Goal: Task Accomplishment & Management: Use online tool/utility

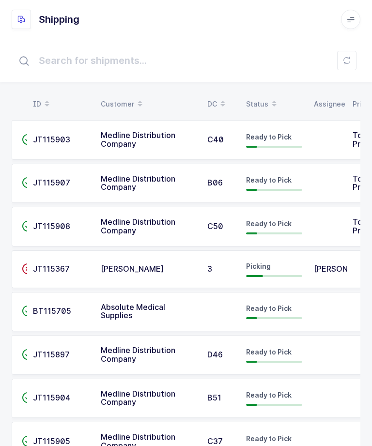
click at [256, 229] on div "Ready to Pick" at bounding box center [274, 227] width 56 height 16
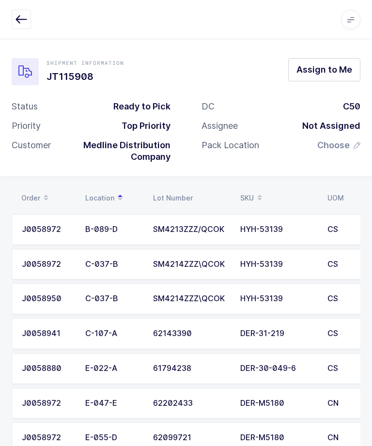
click at [333, 74] on span "Assign to Me" at bounding box center [325, 69] width 56 height 12
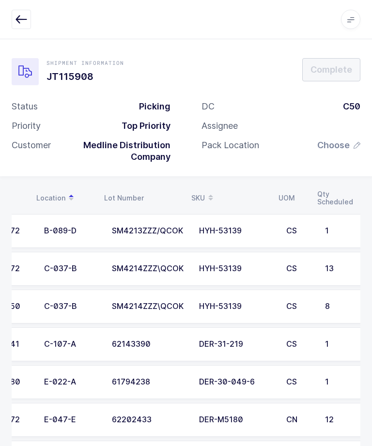
scroll to position [0, 34]
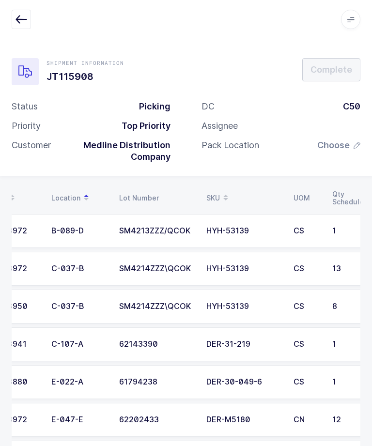
click at [84, 332] on td "C-107-A" at bounding box center [80, 345] width 68 height 34
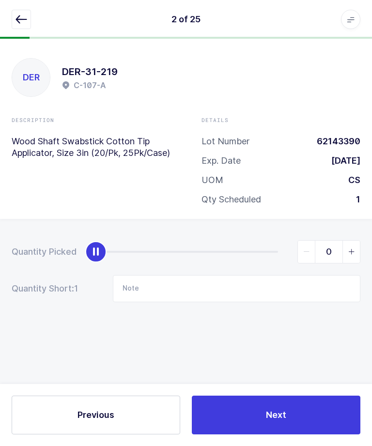
type input "1"
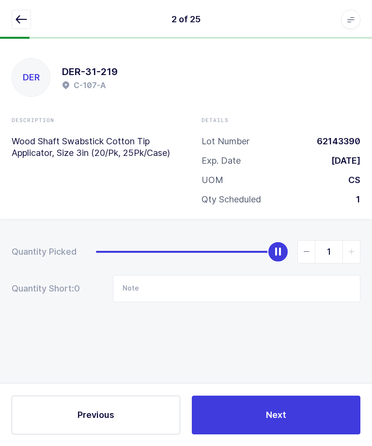
click at [258, 410] on button "Next" at bounding box center [276, 415] width 169 height 39
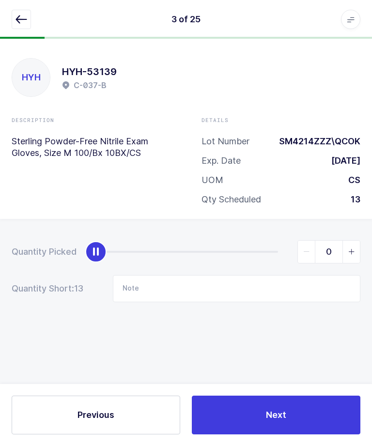
click at [16, 15] on icon "button" at bounding box center [22, 20] width 12 height 12
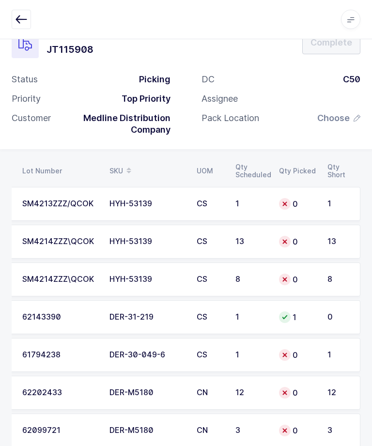
scroll to position [0, 131]
click at [202, 249] on td "CS" at bounding box center [210, 242] width 39 height 34
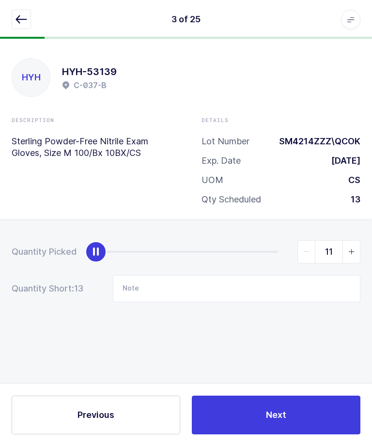
type input "13"
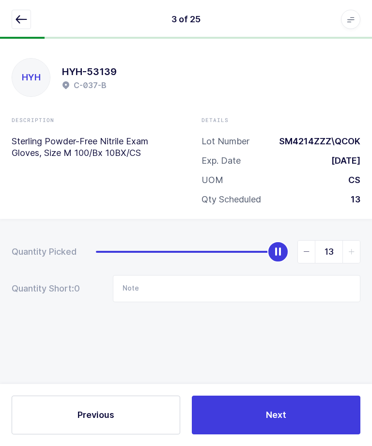
click at [312, 407] on button "Next" at bounding box center [276, 415] width 169 height 39
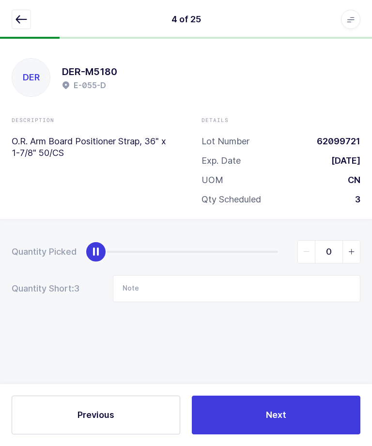
click at [25, 20] on icon "button" at bounding box center [22, 20] width 12 height 12
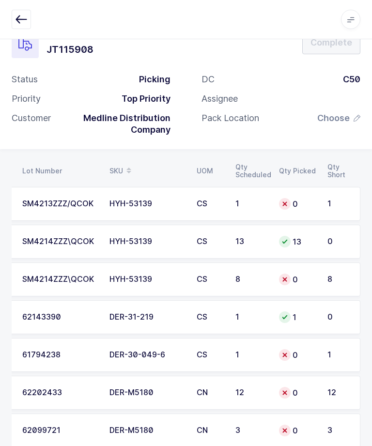
click at [290, 282] on div "0" at bounding box center [297, 280] width 37 height 12
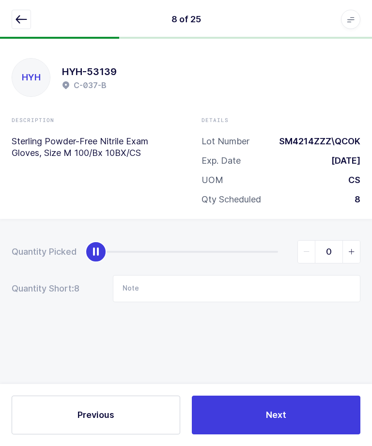
click at [352, 249] on icon "slider between 0 and 8" at bounding box center [351, 252] width 7 height 7
click at [351, 249] on icon "slider between 0 and 8" at bounding box center [351, 252] width 7 height 7
click at [353, 249] on icon "slider between 0 and 8" at bounding box center [351, 252] width 7 height 7
click at [351, 249] on icon "slider between 0 and 8" at bounding box center [351, 252] width 7 height 7
click at [355, 241] on span "slider between 0 and 8" at bounding box center [351, 252] width 17 height 22
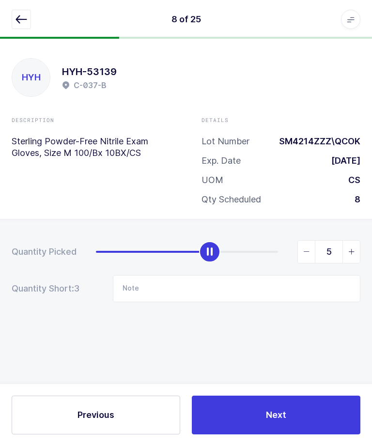
click at [354, 249] on icon "slider between 0 and 8" at bounding box center [351, 252] width 7 height 7
click at [352, 249] on icon "slider between 0 and 8" at bounding box center [351, 252] width 7 height 7
click at [355, 241] on span "slider between 0 and 8" at bounding box center [351, 252] width 17 height 22
type input "8"
click at [321, 413] on button "Next" at bounding box center [276, 415] width 169 height 39
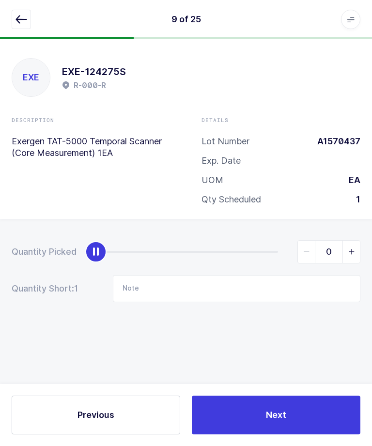
scroll to position [32, 0]
click at [17, 25] on icon "button" at bounding box center [22, 20] width 12 height 12
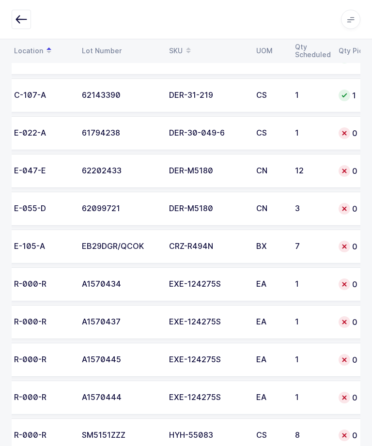
scroll to position [249, 0]
click at [235, 136] on td "DER-30-049-6" at bounding box center [206, 134] width 87 height 34
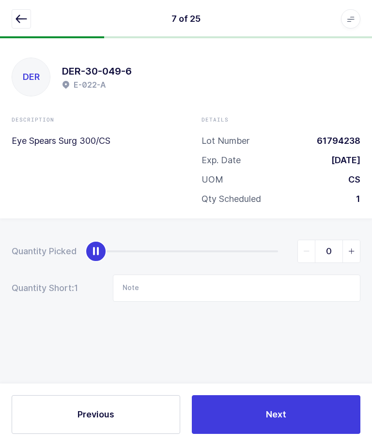
type input "1"
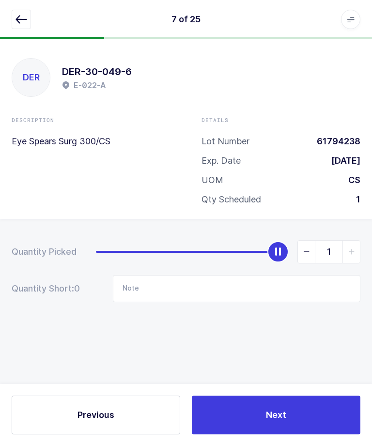
click at [313, 435] on button "Next" at bounding box center [276, 415] width 169 height 39
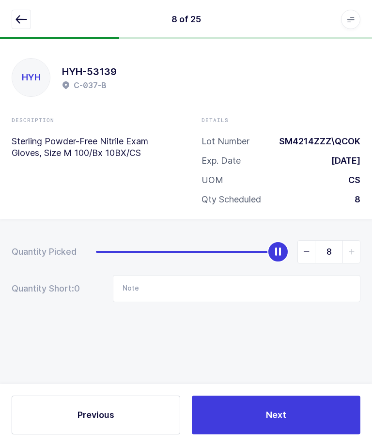
click at [20, 28] on button "button" at bounding box center [21, 19] width 19 height 19
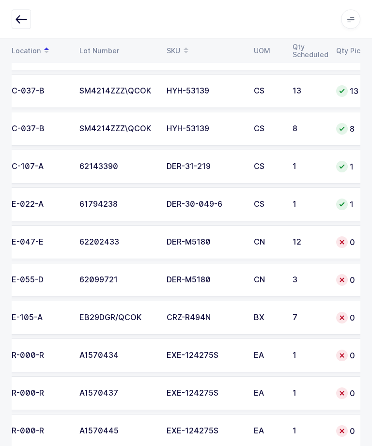
scroll to position [178, 0]
click at [279, 244] on div "CN" at bounding box center [267, 242] width 27 height 9
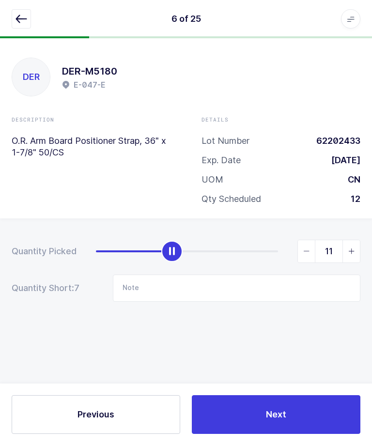
type input "12"
click at [304, 435] on button "Next" at bounding box center [276, 415] width 169 height 39
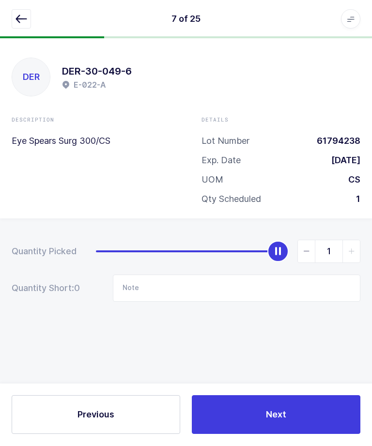
click at [15, 21] on button "button" at bounding box center [21, 19] width 19 height 19
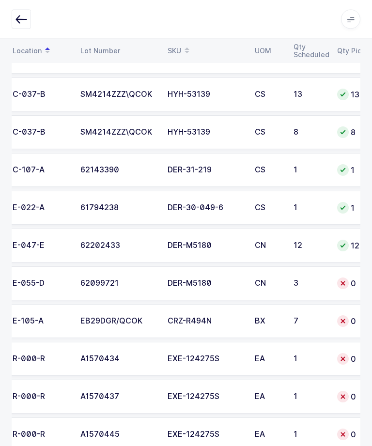
scroll to position [0, 71]
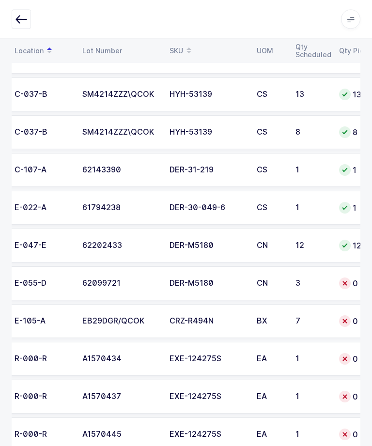
click at [266, 280] on div "CN" at bounding box center [270, 284] width 27 height 9
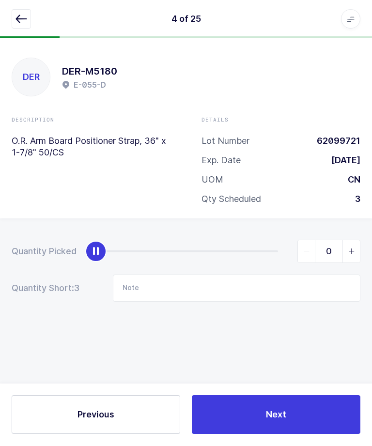
click at [96, 259] on div "slider between 0 and 3" at bounding box center [95, 251] width 21 height 21
type input "3"
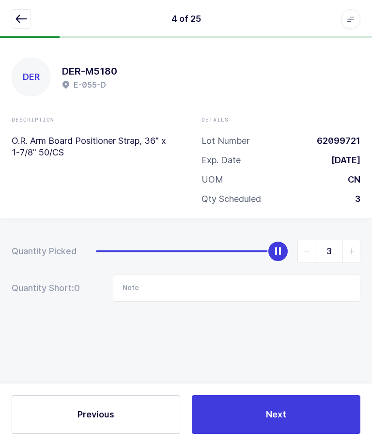
click at [275, 421] on span "Next" at bounding box center [276, 415] width 20 height 12
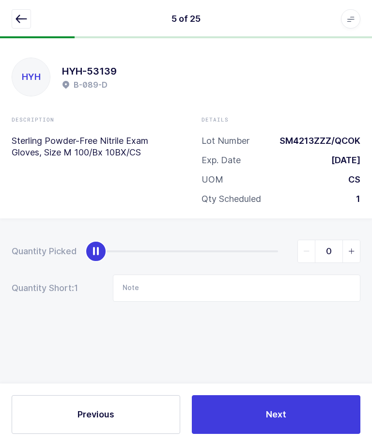
click at [21, 17] on icon "button" at bounding box center [22, 20] width 12 height 12
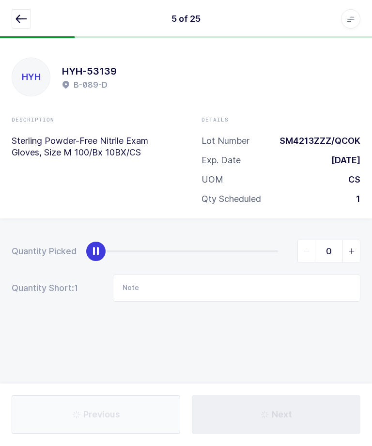
click at [24, 20] on icon "button" at bounding box center [22, 20] width 12 height 12
click at [17, 19] on icon "button" at bounding box center [22, 20] width 12 height 12
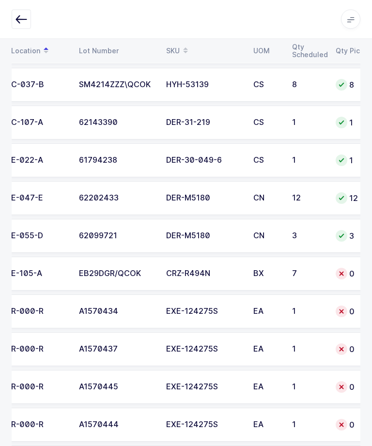
scroll to position [0, 75]
click at [267, 282] on td "BX" at bounding box center [266, 274] width 39 height 34
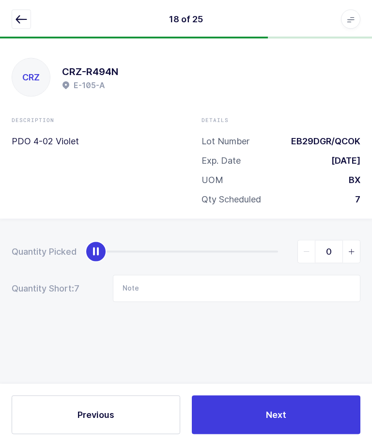
scroll to position [0, 0]
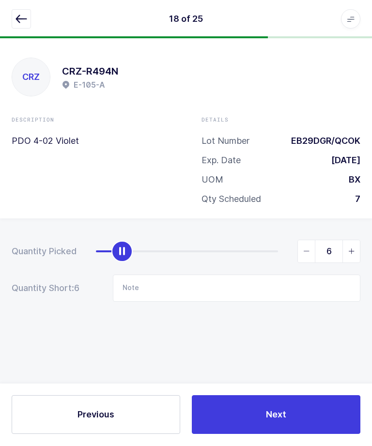
type input "7"
click at [303, 435] on button "Next" at bounding box center [276, 415] width 169 height 39
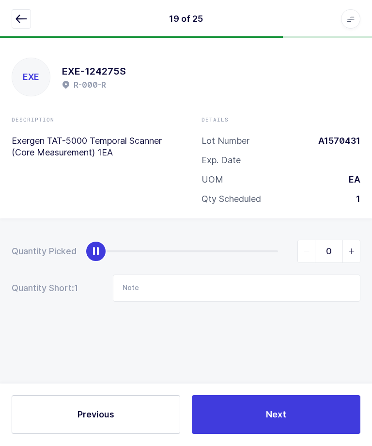
click at [20, 17] on icon "button" at bounding box center [22, 20] width 12 height 12
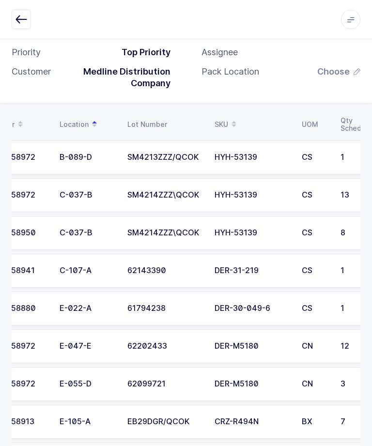
scroll to position [70, 0]
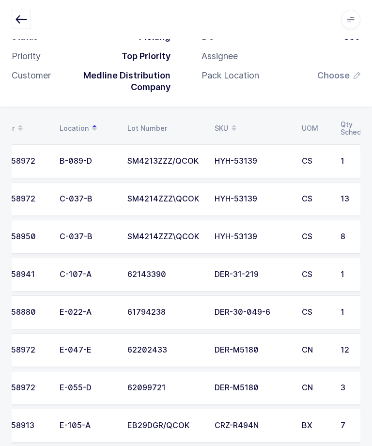
click at [68, 169] on td "B-089-D" at bounding box center [88, 161] width 68 height 34
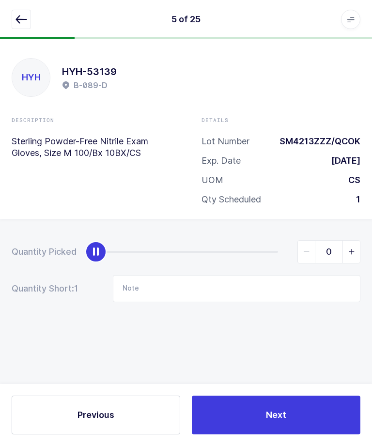
scroll to position [0, 0]
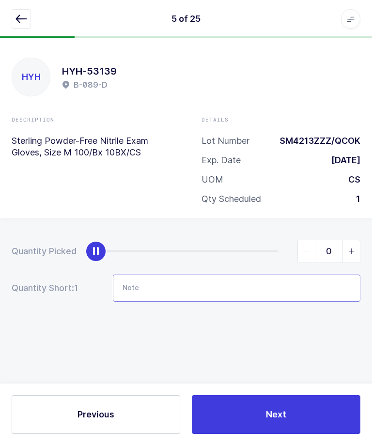
click at [260, 278] on input "Note" at bounding box center [237, 288] width 248 height 27
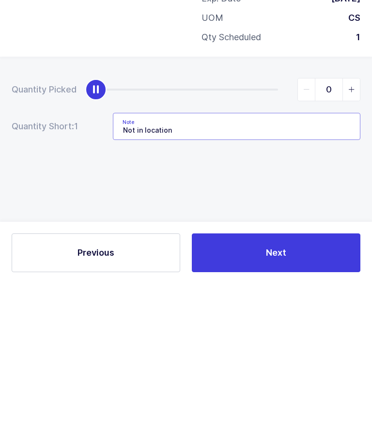
type input "Not in location"
click at [38, 219] on div "Quantity Picked 0 Quantity Short: 1 Note Not in location" at bounding box center [186, 305] width 372 height 173
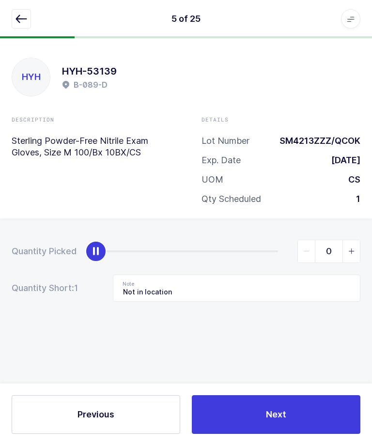
click at [272, 435] on button "Next" at bounding box center [276, 415] width 169 height 39
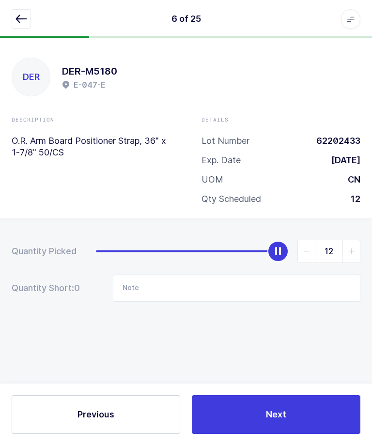
click at [21, 28] on button "button" at bounding box center [21, 19] width 19 height 19
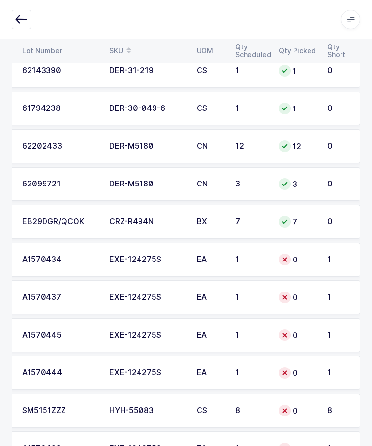
scroll to position [289, 0]
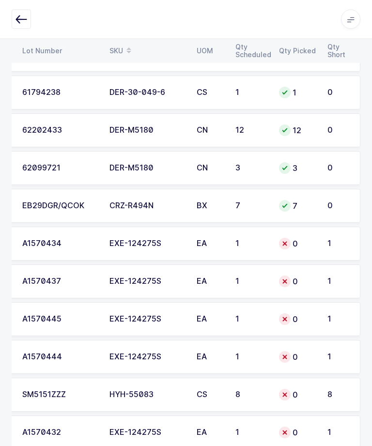
click at [292, 245] on div "0" at bounding box center [297, 244] width 37 height 12
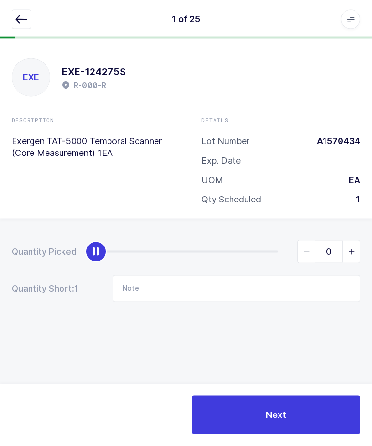
scroll to position [0, 0]
click at [357, 256] on span "slider between 0 and 1" at bounding box center [351, 252] width 17 height 22
type input "1"
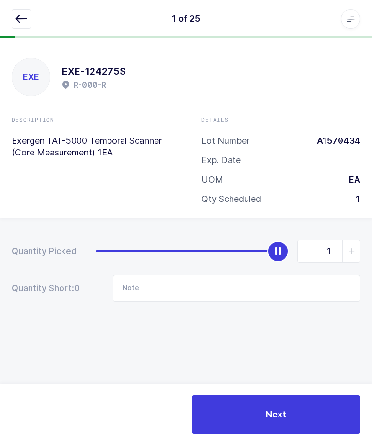
click at [305, 433] on button "Next" at bounding box center [276, 415] width 169 height 39
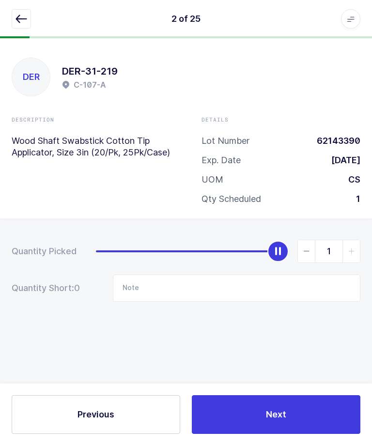
click at [310, 435] on button "Next" at bounding box center [276, 415] width 169 height 39
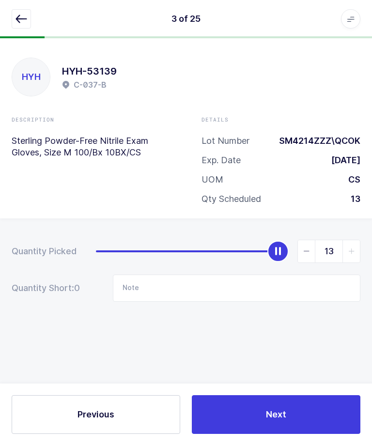
click at [313, 435] on button "Next" at bounding box center [276, 415] width 169 height 39
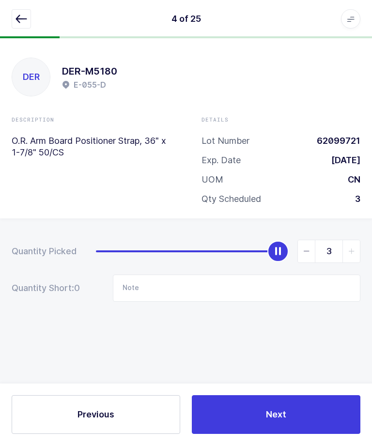
click at [315, 435] on button "Next" at bounding box center [276, 415] width 169 height 39
type input "Not in location"
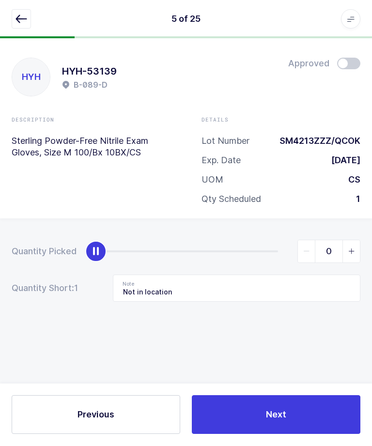
click at [311, 435] on button "Next" at bounding box center [276, 415] width 169 height 39
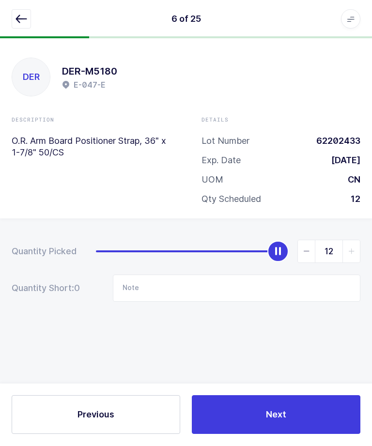
click at [320, 435] on button "Next" at bounding box center [276, 415] width 169 height 39
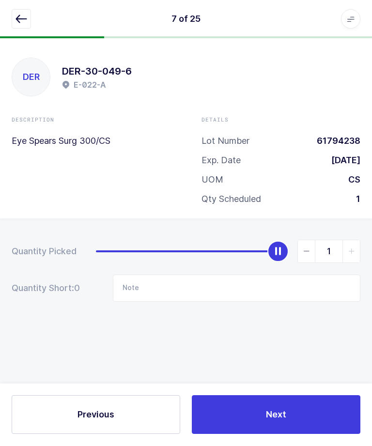
click at [320, 435] on button "Next" at bounding box center [276, 415] width 169 height 39
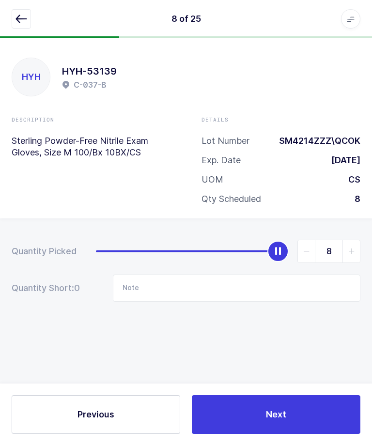
click at [318, 435] on button "Next" at bounding box center [276, 415] width 169 height 39
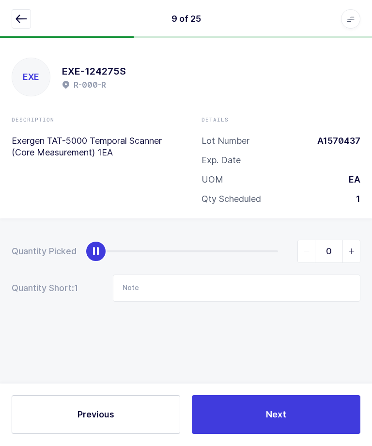
click at [354, 249] on icon "slider between 0 and 1" at bounding box center [351, 252] width 7 height 7
type input "1"
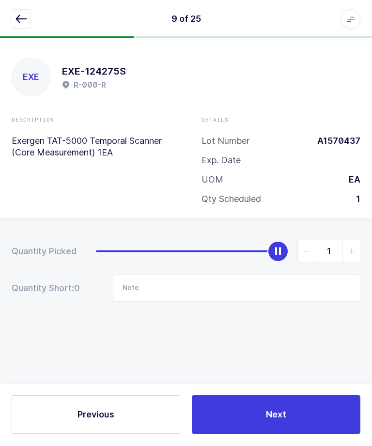
click at [316, 435] on button "Next" at bounding box center [276, 415] width 169 height 39
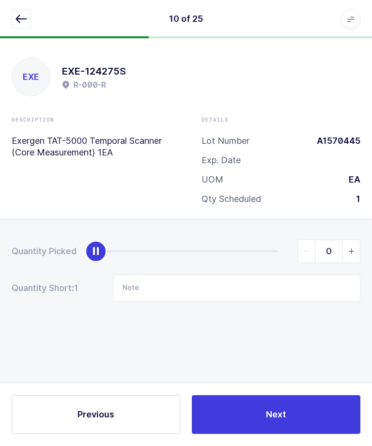
click at [354, 249] on icon "slider between 0 and 1" at bounding box center [351, 252] width 7 height 7
type input "1"
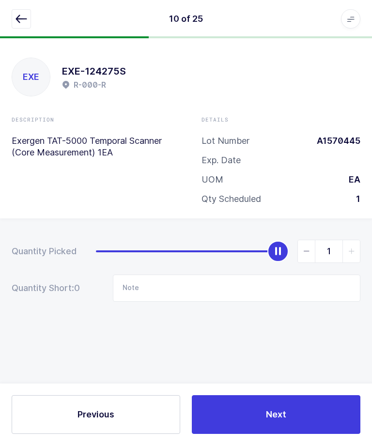
click at [316, 432] on button "Next" at bounding box center [276, 415] width 169 height 39
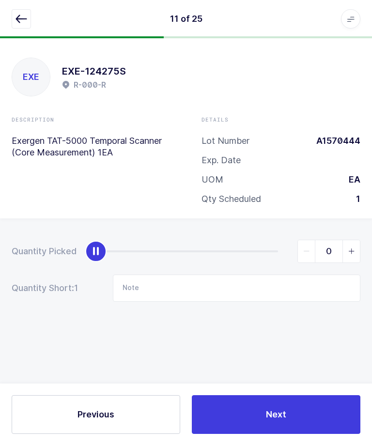
click at [353, 256] on span "slider between 0 and 1" at bounding box center [351, 252] width 17 height 22
type input "1"
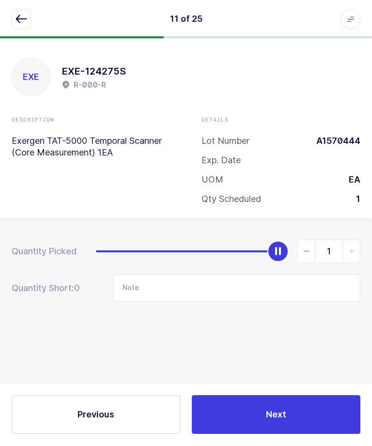
click at [314, 435] on button "Next" at bounding box center [276, 415] width 169 height 39
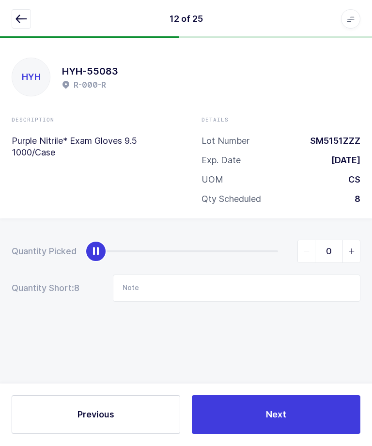
click at [307, 435] on button "Next" at bounding box center [276, 415] width 169 height 39
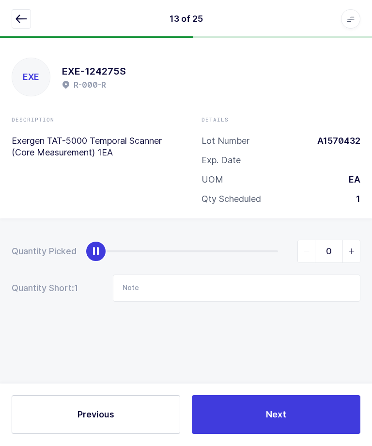
click at [355, 251] on span "slider between 0 and 1" at bounding box center [351, 252] width 17 height 22
type input "1"
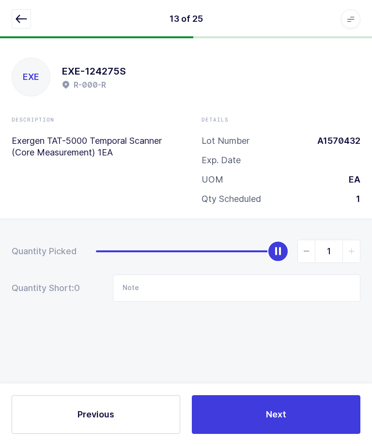
click at [321, 435] on button "Next" at bounding box center [276, 415] width 169 height 39
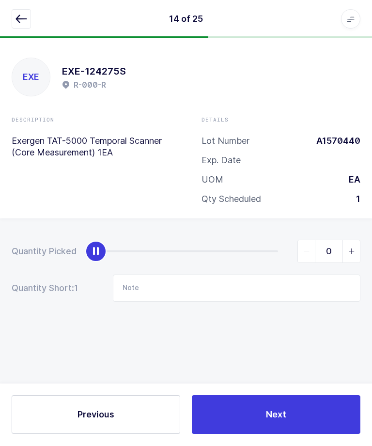
click at [357, 243] on span "slider between 0 and 1" at bounding box center [351, 252] width 17 height 22
type input "1"
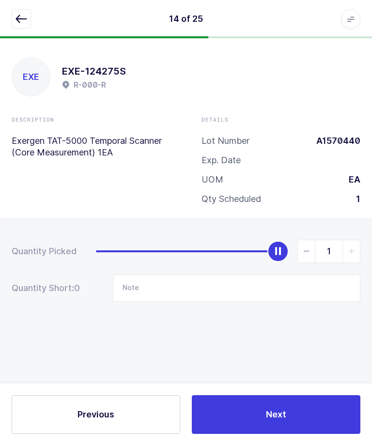
click at [318, 435] on button "Next" at bounding box center [276, 415] width 169 height 39
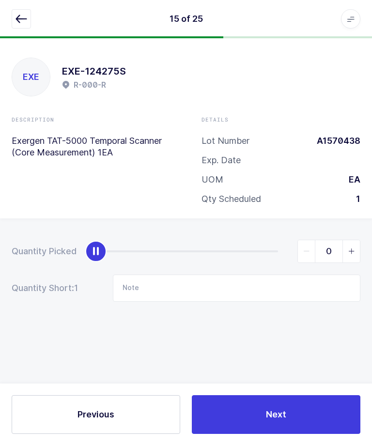
click at [354, 249] on icon "slider between 0 and 1" at bounding box center [351, 252] width 7 height 7
type input "1"
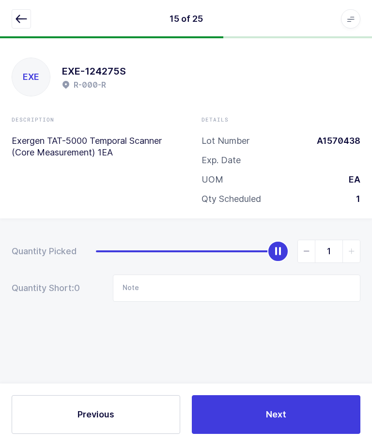
click at [312, 433] on button "Next" at bounding box center [276, 415] width 169 height 39
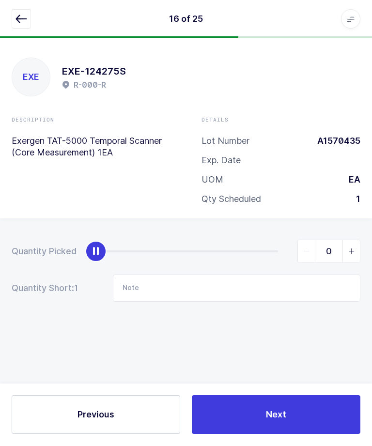
click at [351, 249] on icon "slider between 0 and 1" at bounding box center [351, 252] width 7 height 7
type input "1"
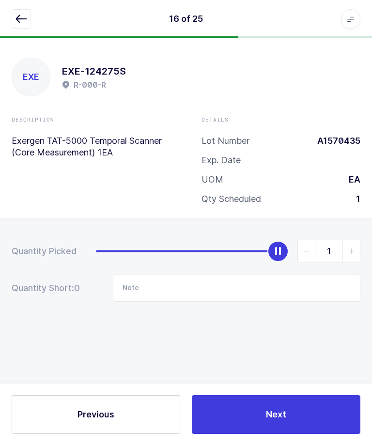
click at [314, 435] on button "Next" at bounding box center [276, 415] width 169 height 39
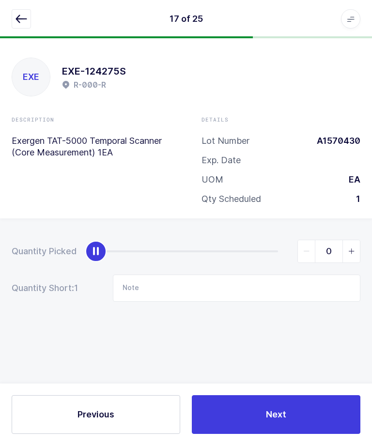
click at [350, 249] on icon "slider between 0 and 1" at bounding box center [351, 252] width 7 height 7
type input "1"
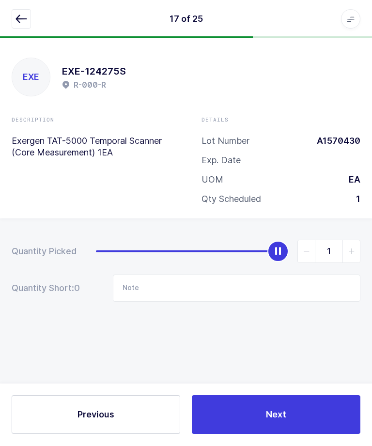
click at [317, 435] on button "Next" at bounding box center [276, 415] width 169 height 39
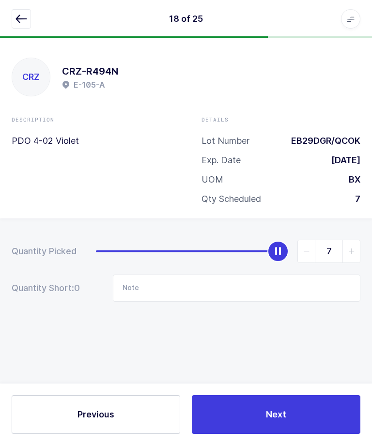
click at [313, 435] on button "Next" at bounding box center [276, 415] width 169 height 39
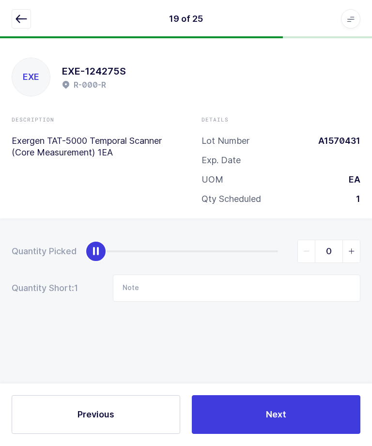
click at [353, 250] on icon "slider between 0 and 1" at bounding box center [351, 252] width 7 height 7
type input "1"
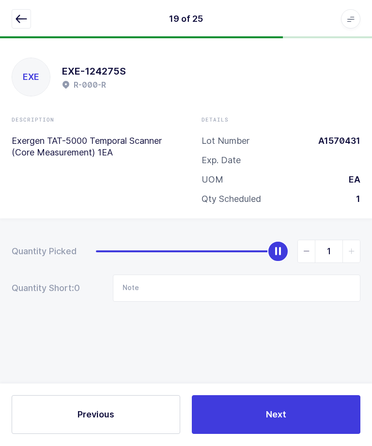
click at [311, 435] on button "Next" at bounding box center [276, 415] width 169 height 39
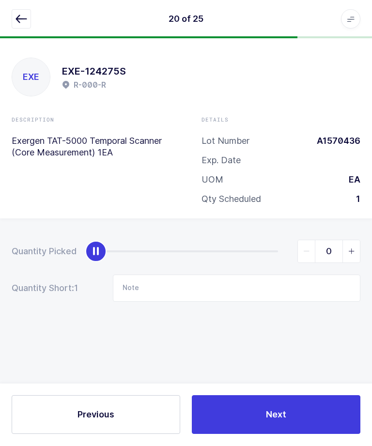
click at [351, 249] on icon "slider between 0 and 1" at bounding box center [351, 252] width 7 height 7
type input "1"
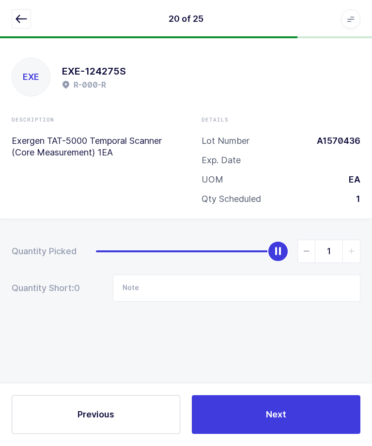
click at [306, 435] on button "Next" at bounding box center [276, 415] width 169 height 39
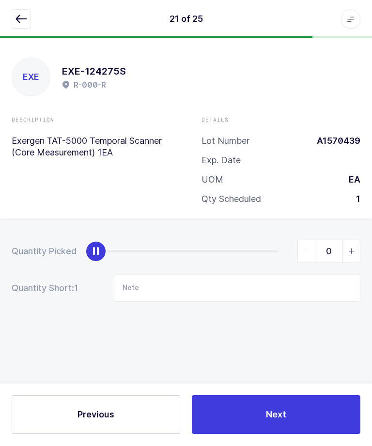
click at [354, 243] on span "slider between 0 and 1" at bounding box center [351, 252] width 17 height 22
type input "1"
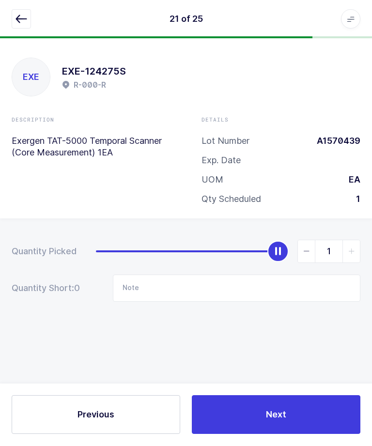
click at [314, 435] on button "Next" at bounding box center [276, 415] width 169 height 39
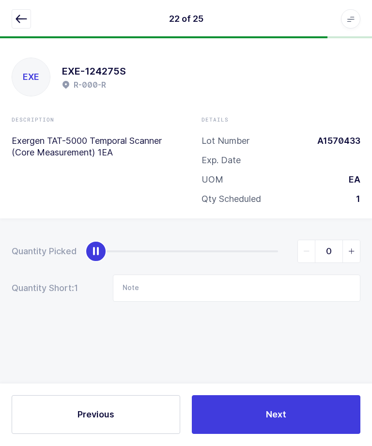
click at [353, 249] on icon "slider between 0 and 1" at bounding box center [351, 252] width 7 height 7
type input "1"
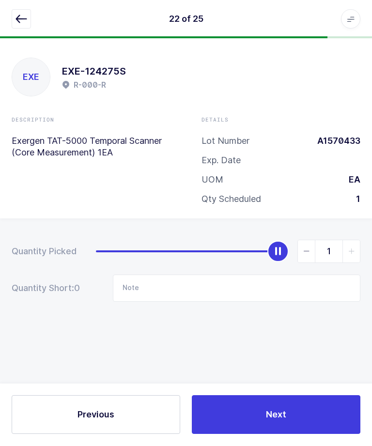
click at [301, 435] on button "Next" at bounding box center [276, 415] width 169 height 39
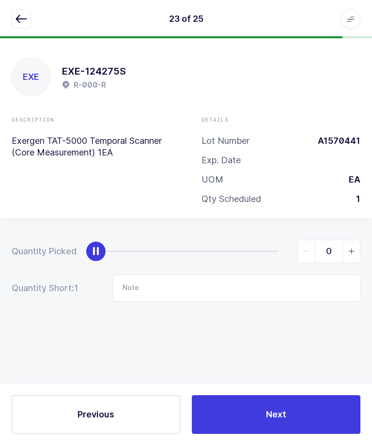
click at [354, 251] on icon "slider between 0 and 1" at bounding box center [351, 252] width 7 height 7
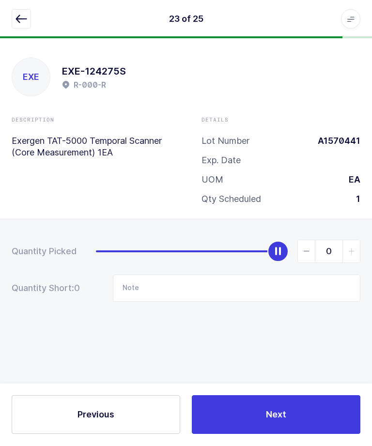
type input "1"
click at [314, 435] on button "Next" at bounding box center [276, 415] width 169 height 39
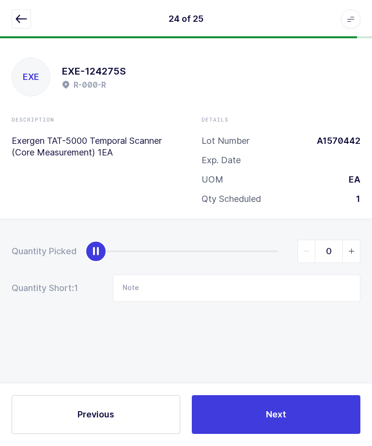
click at [352, 252] on icon "slider between 0 and 1" at bounding box center [351, 252] width 7 height 7
type input "1"
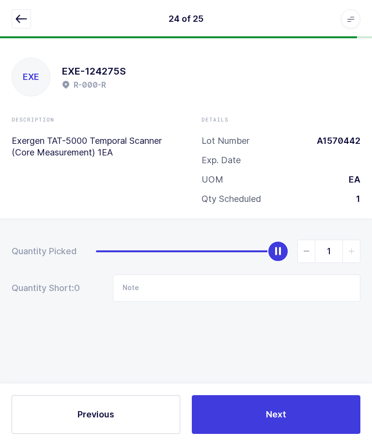
click at [315, 435] on button "Next" at bounding box center [276, 415] width 169 height 39
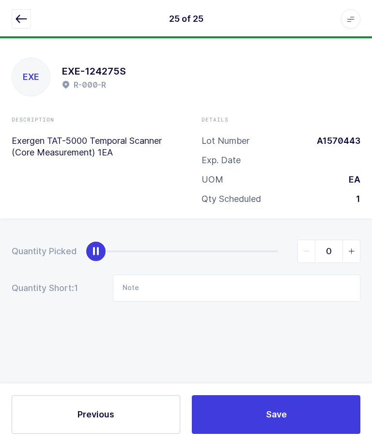
click at [351, 249] on icon "slider between 0 and 1" at bounding box center [351, 252] width 7 height 7
type input "1"
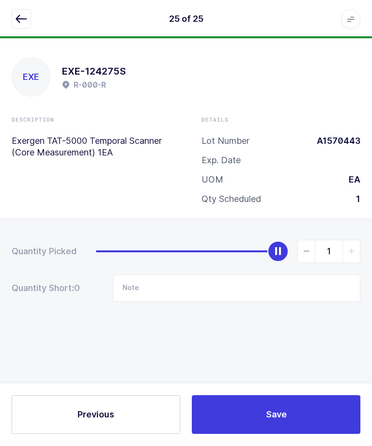
click at [306, 430] on button "Save" at bounding box center [276, 415] width 169 height 39
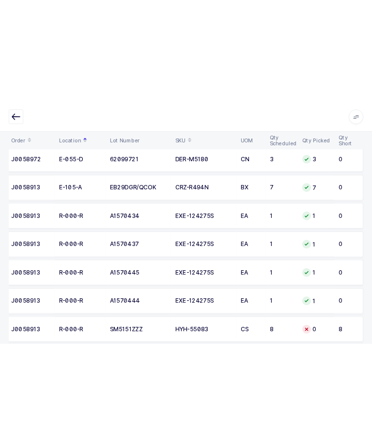
scroll to position [319, 0]
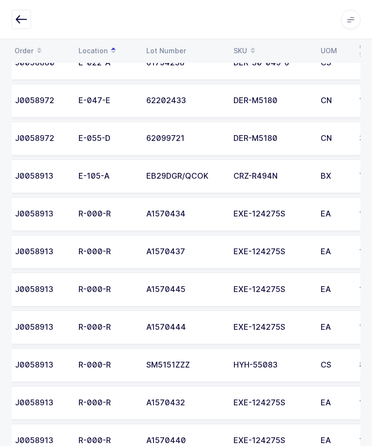
click at [18, 22] on icon "button" at bounding box center [22, 20] width 12 height 12
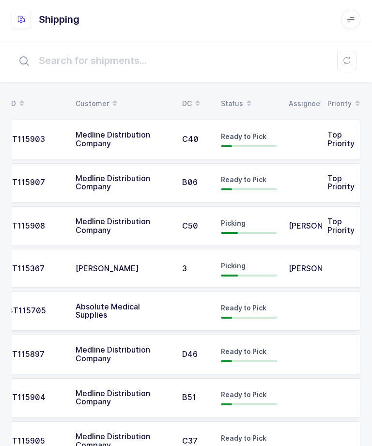
scroll to position [0, 25]
click at [280, 274] on td "Picking" at bounding box center [249, 269] width 68 height 38
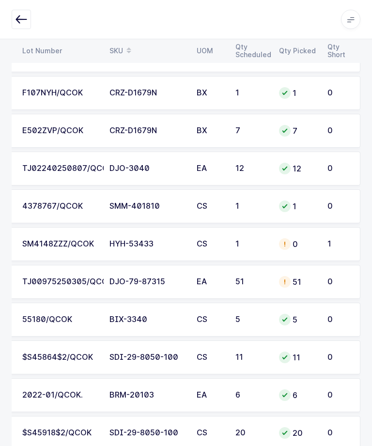
scroll to position [293, 0]
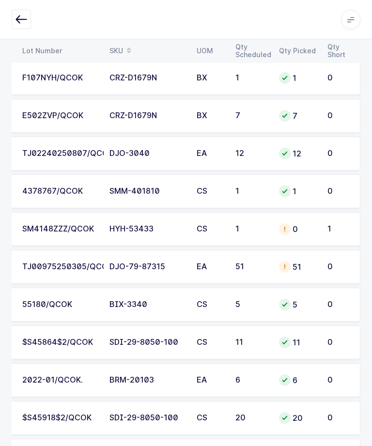
click at [299, 303] on div "5" at bounding box center [297, 305] width 37 height 12
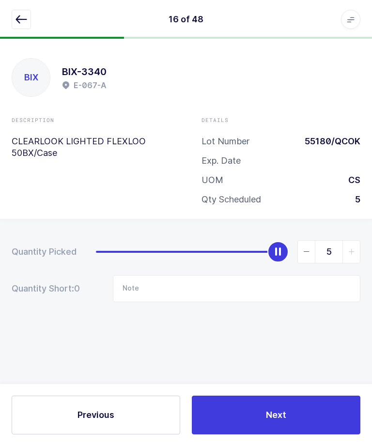
scroll to position [0, 0]
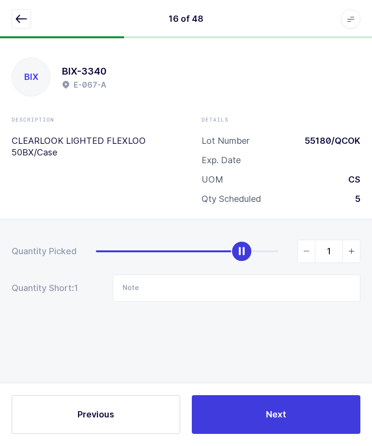
type input "0"
click at [314, 435] on button "Next" at bounding box center [276, 415] width 169 height 39
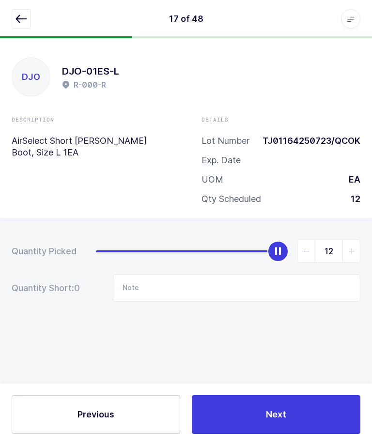
click at [21, 25] on button "button" at bounding box center [21, 19] width 19 height 19
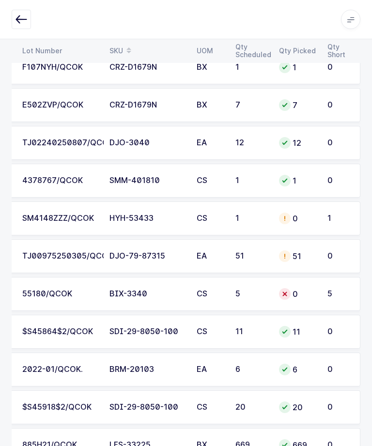
scroll to position [0, 131]
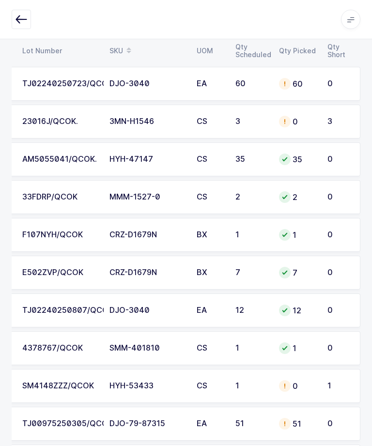
click at [22, 17] on icon "button" at bounding box center [22, 20] width 12 height 12
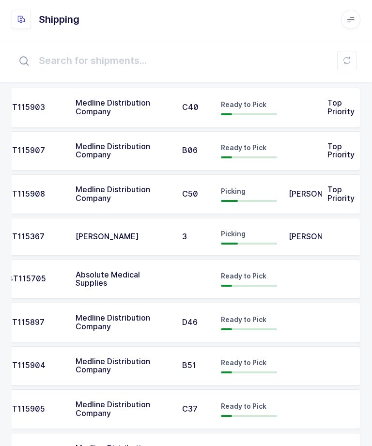
scroll to position [0, 25]
click at [314, 190] on span "[PERSON_NAME]" at bounding box center [320, 194] width 63 height 10
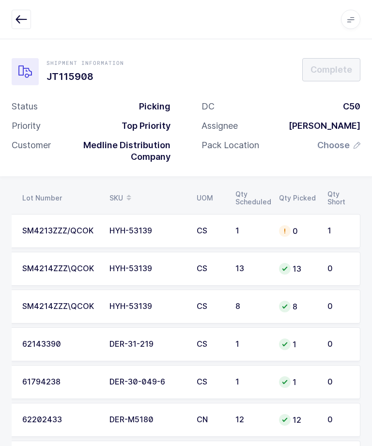
scroll to position [0, 131]
click at [301, 228] on div "0" at bounding box center [297, 231] width 37 height 12
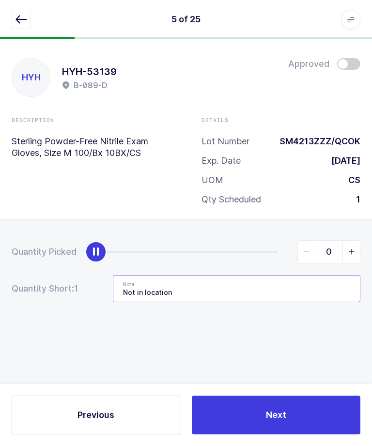
click at [243, 292] on input "Not in location" at bounding box center [237, 288] width 248 height 27
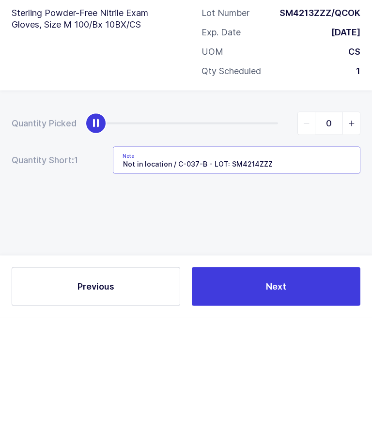
type input "Not in location / C-037-B - LOT: SM4214ZZZ"
click at [347, 241] on span "slider between 0 and 1" at bounding box center [351, 252] width 17 height 22
type input "1"
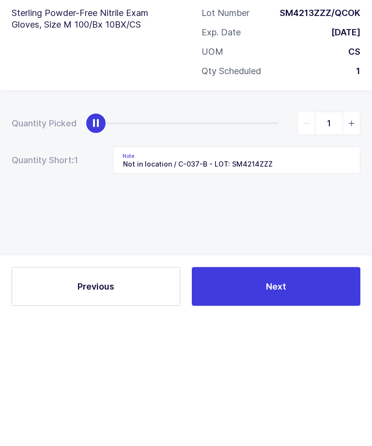
scroll to position [32, 0]
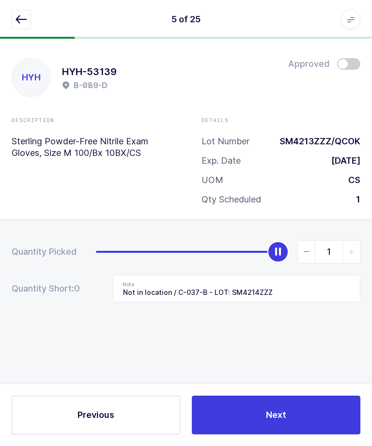
click at [286, 412] on span "Next" at bounding box center [276, 415] width 20 height 12
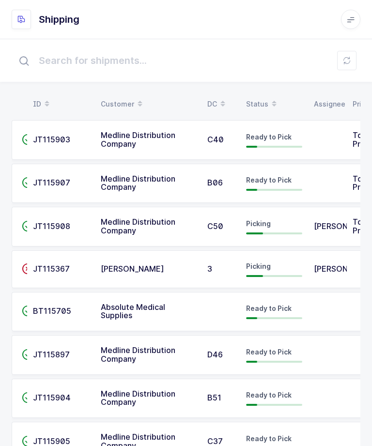
click at [317, 229] on span "[PERSON_NAME]" at bounding box center [345, 226] width 63 height 10
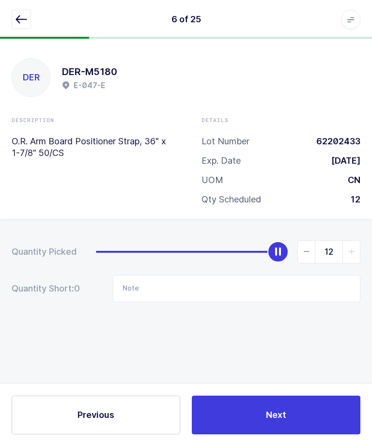
click at [22, 20] on icon "button" at bounding box center [22, 20] width 12 height 12
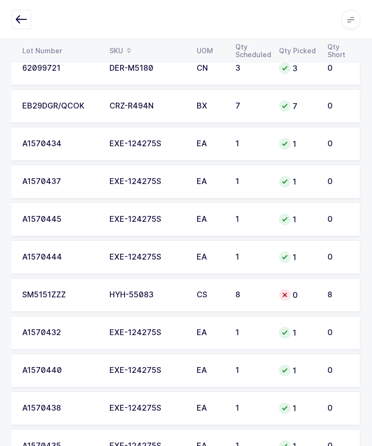
scroll to position [390, 0]
